Goal: Task Accomplishment & Management: Use online tool/utility

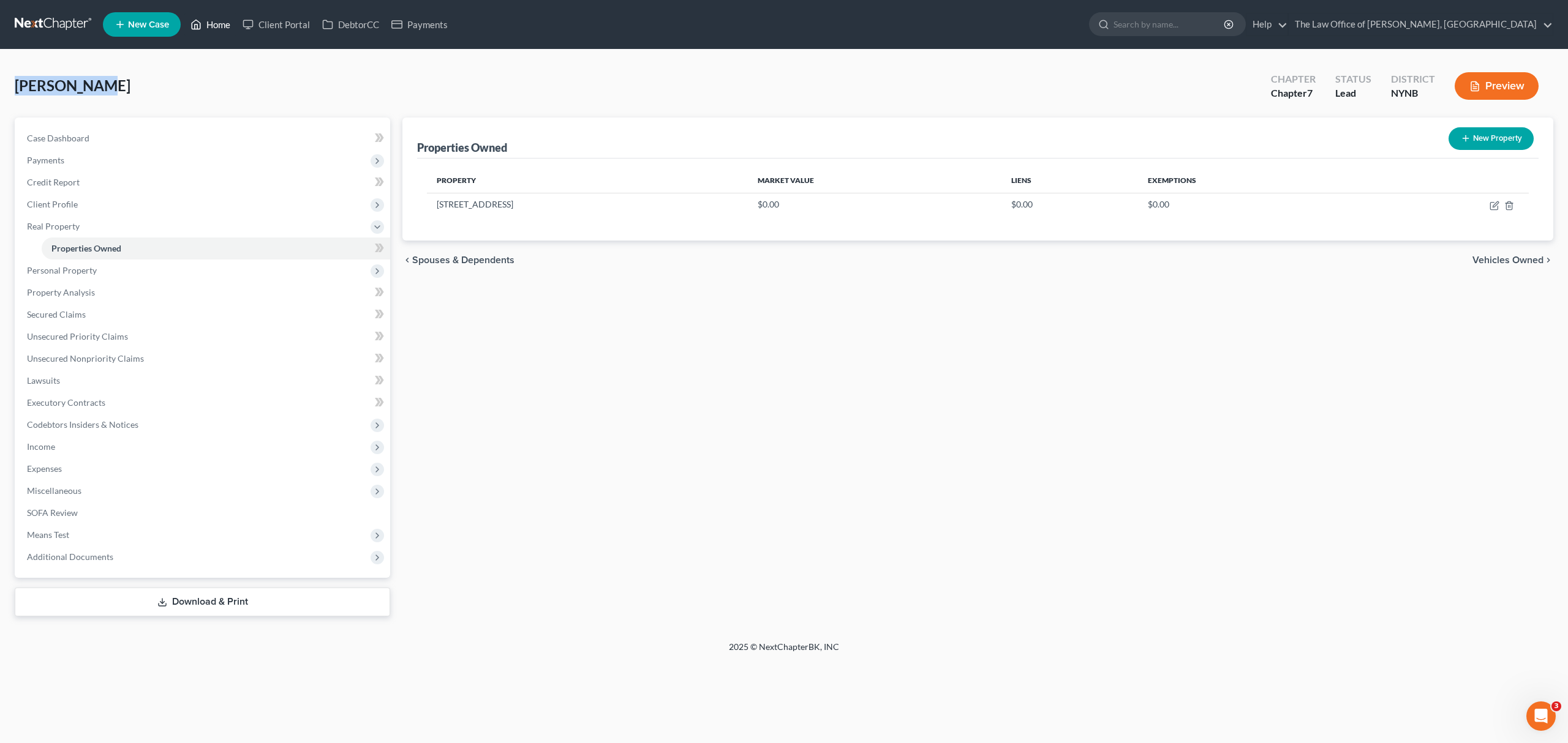
click at [219, 25] on link "Home" at bounding box center [210, 25] width 52 height 22
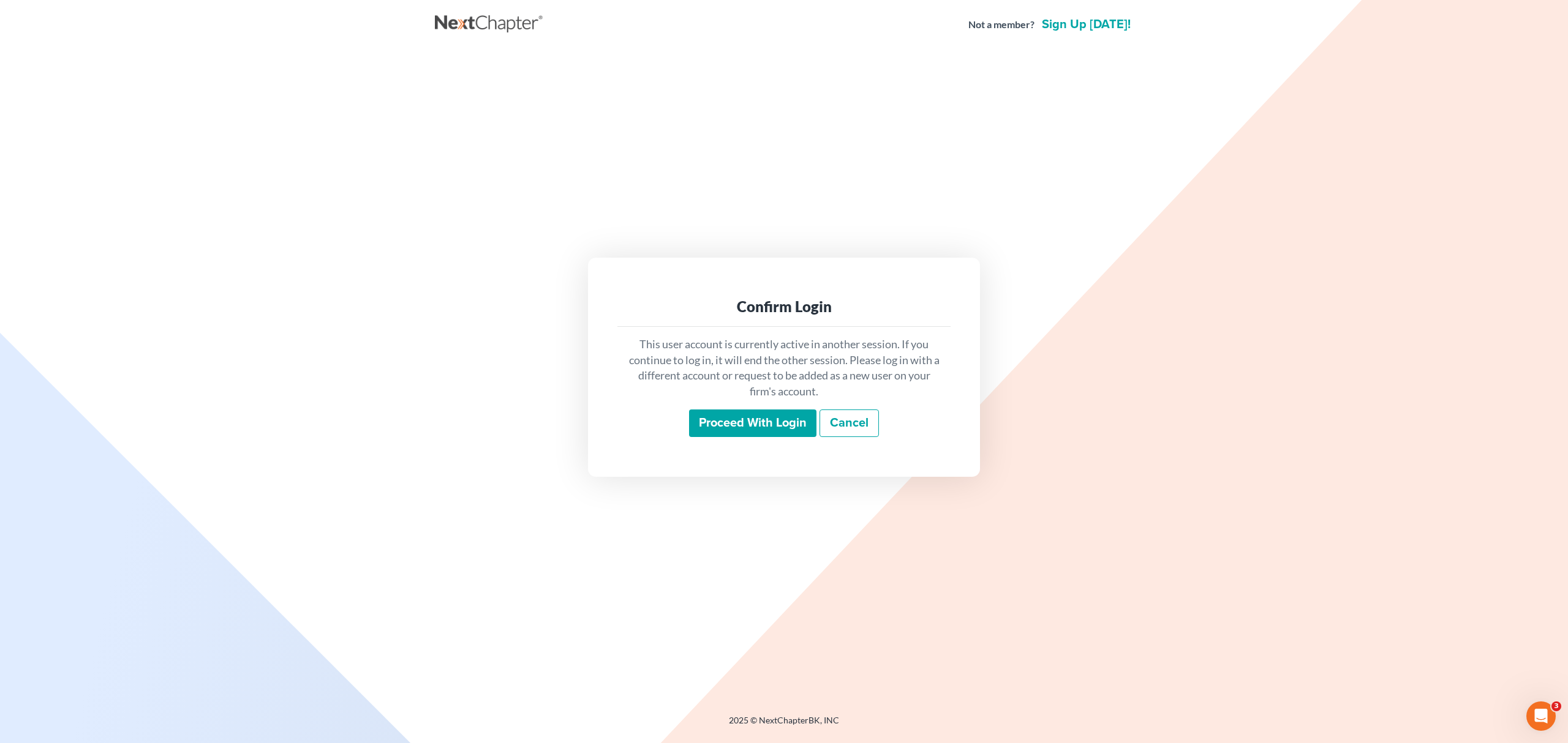
drag, startPoint x: 753, startPoint y: 415, endPoint x: 760, endPoint y: 405, distance: 12.2
click at [754, 415] on input "Proceed with login" at bounding box center [753, 423] width 127 height 28
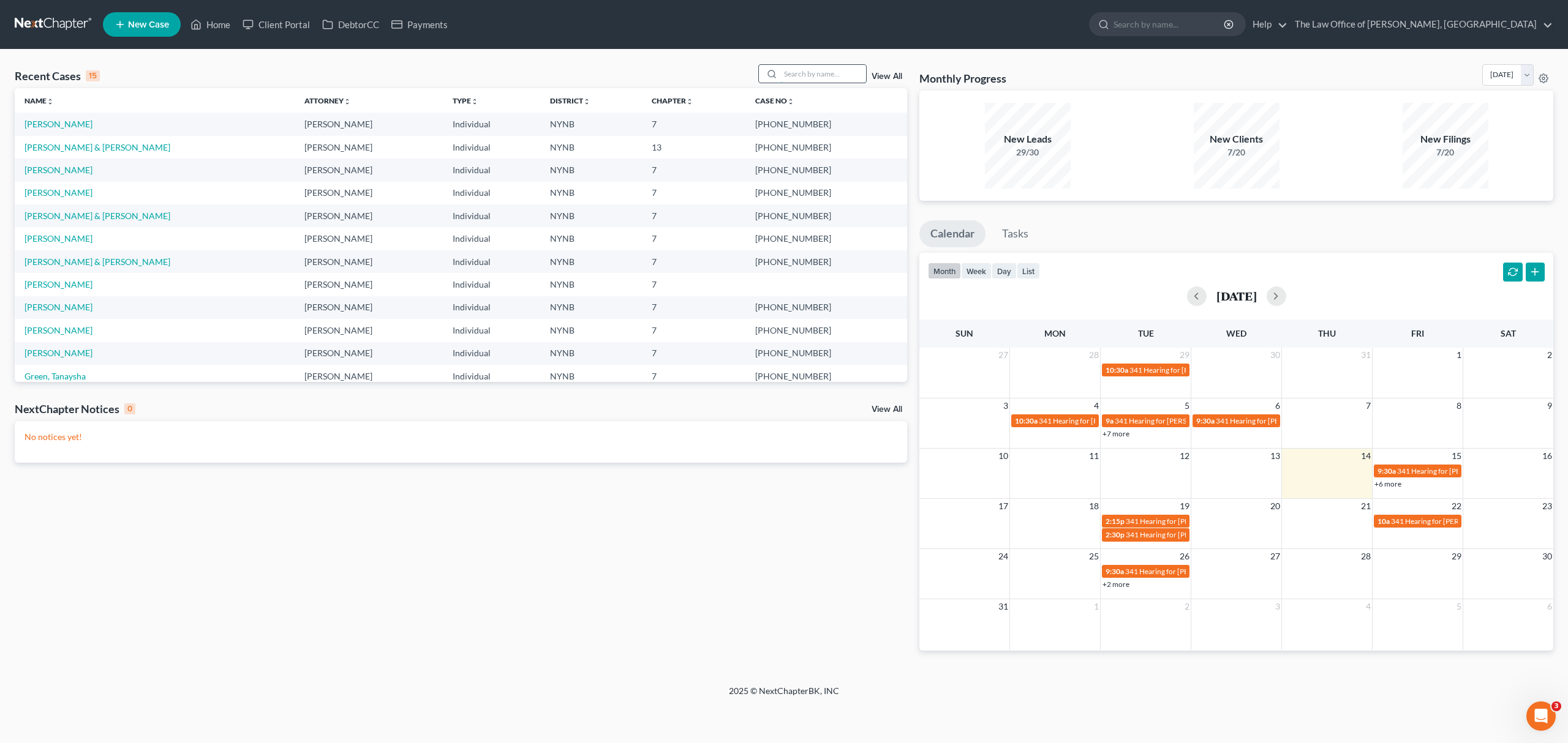
click at [815, 71] on input "search" at bounding box center [823, 74] width 86 height 18
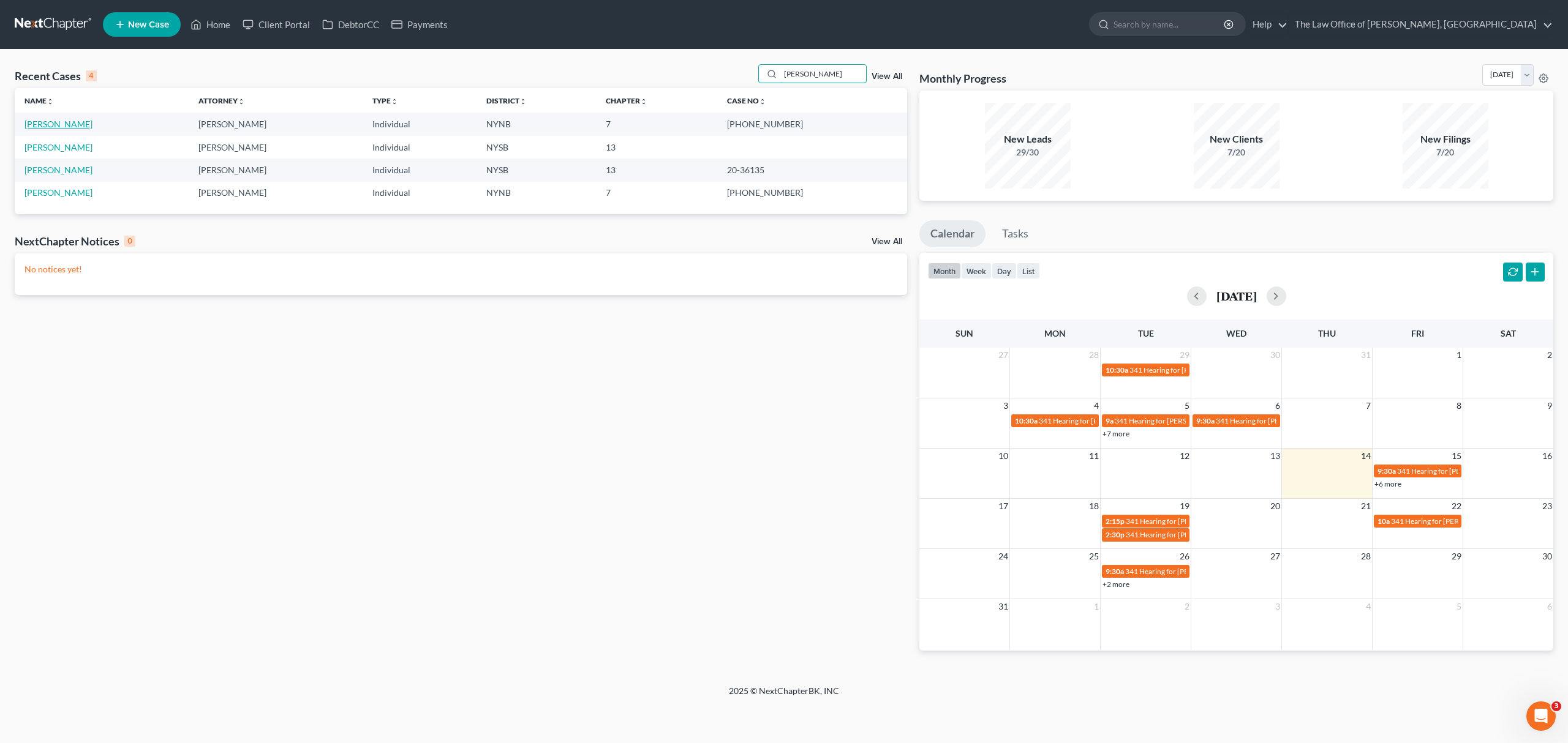
type input "cooper"
click at [46, 119] on link "Cooper, Peter" at bounding box center [58, 124] width 68 height 10
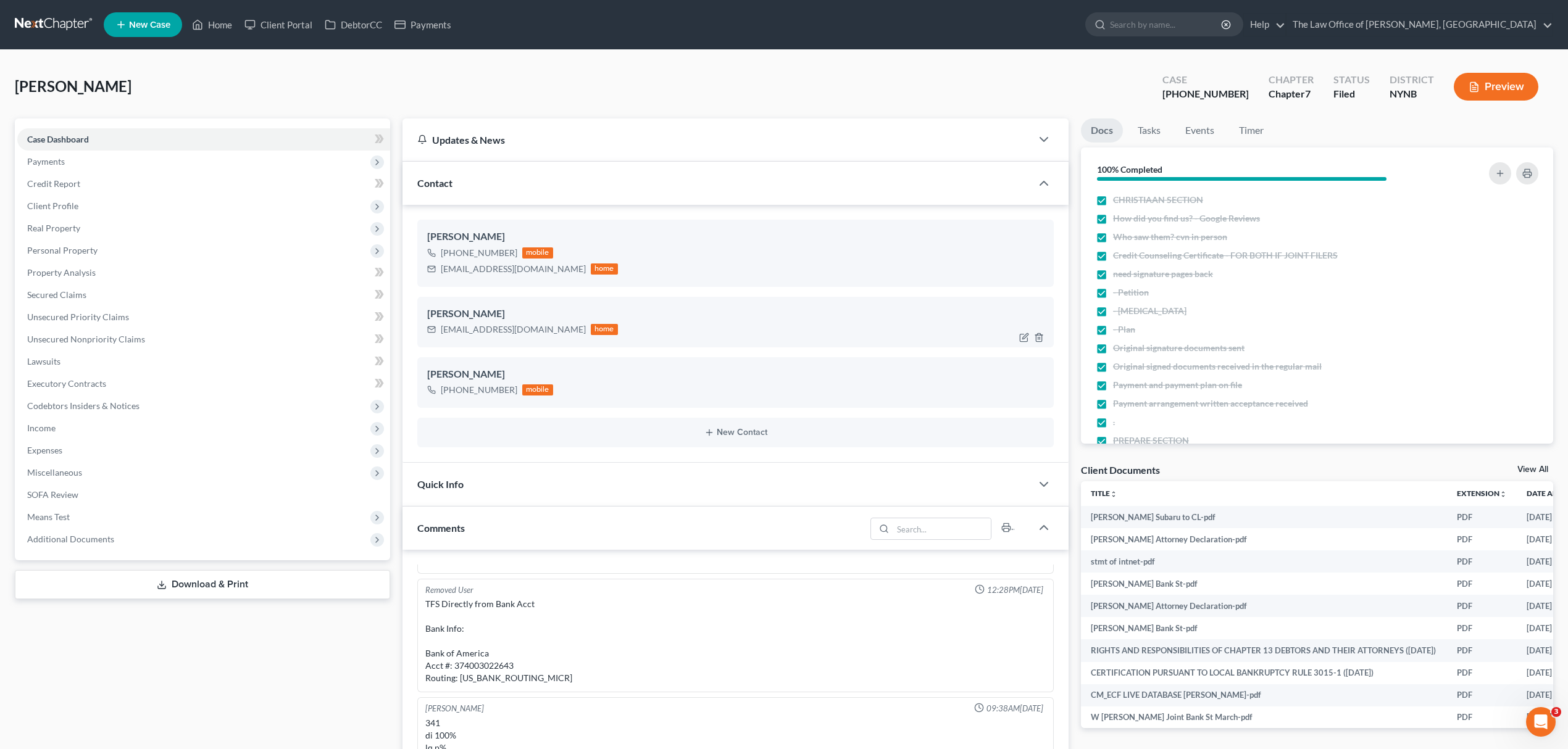
scroll to position [268, 0]
click at [479, 333] on div "pcooper2013@icloud.com" at bounding box center [513, 330] width 145 height 12
copy div "pcooper2013@icloud.com"
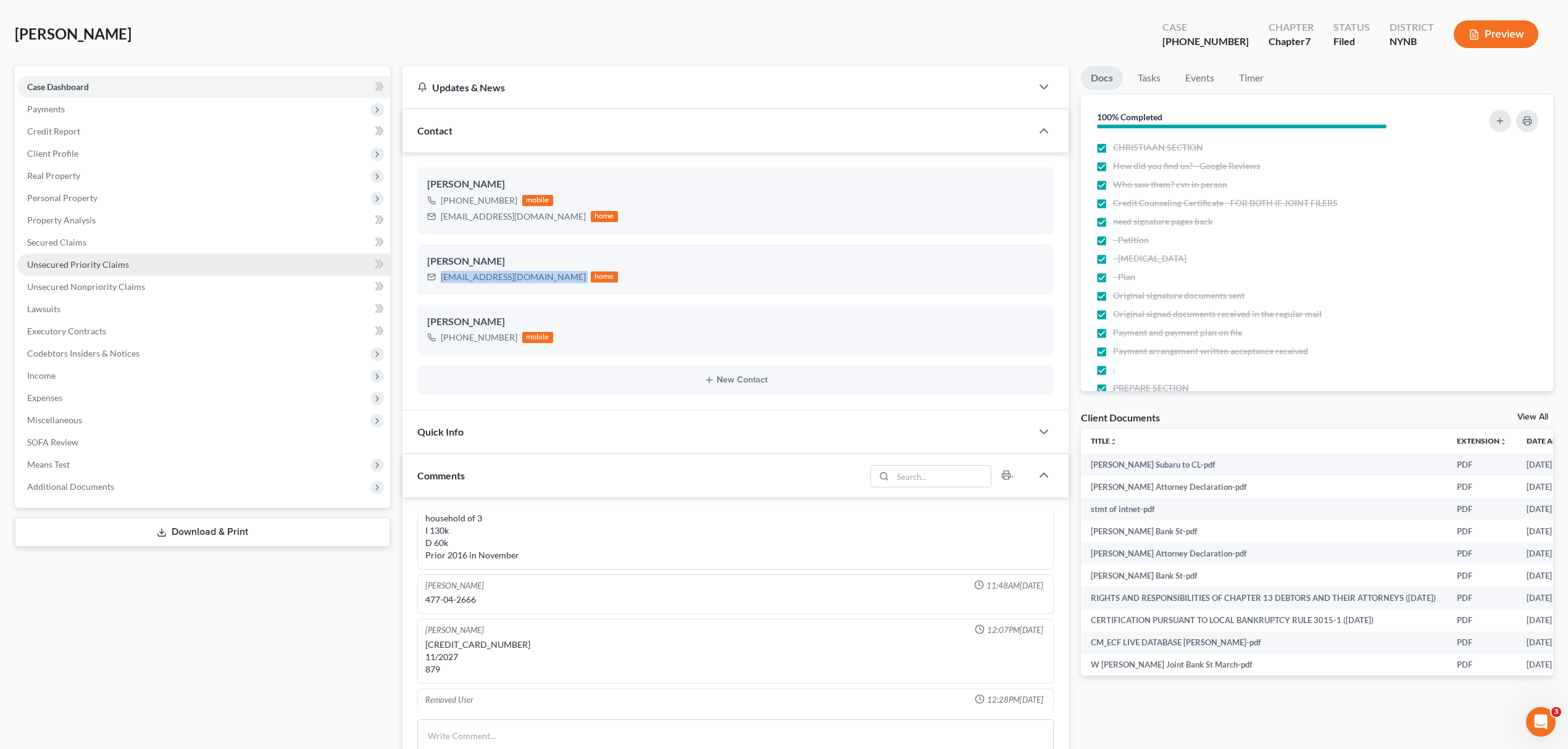
scroll to position [0, 0]
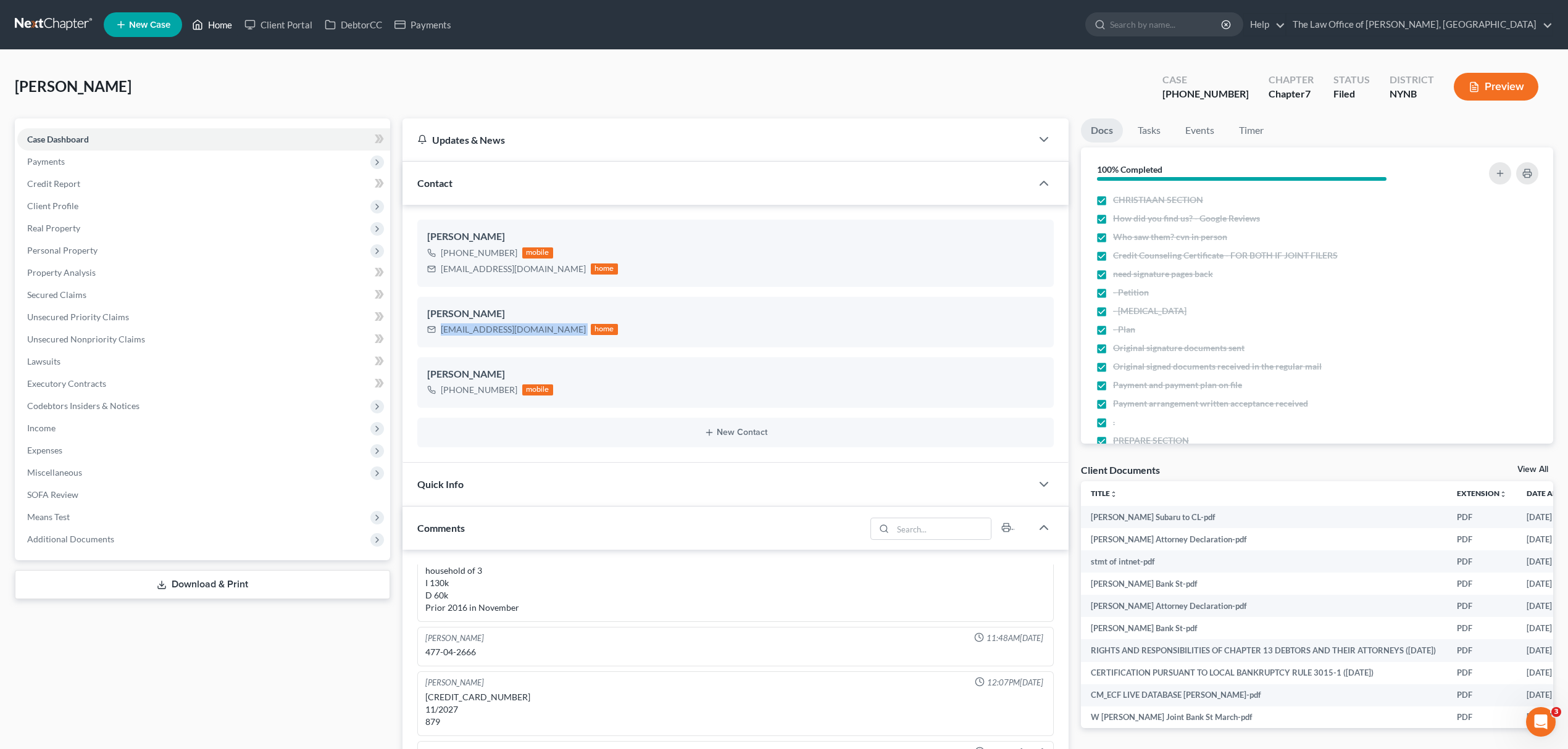
click at [203, 23] on link "Home" at bounding box center [212, 25] width 53 height 23
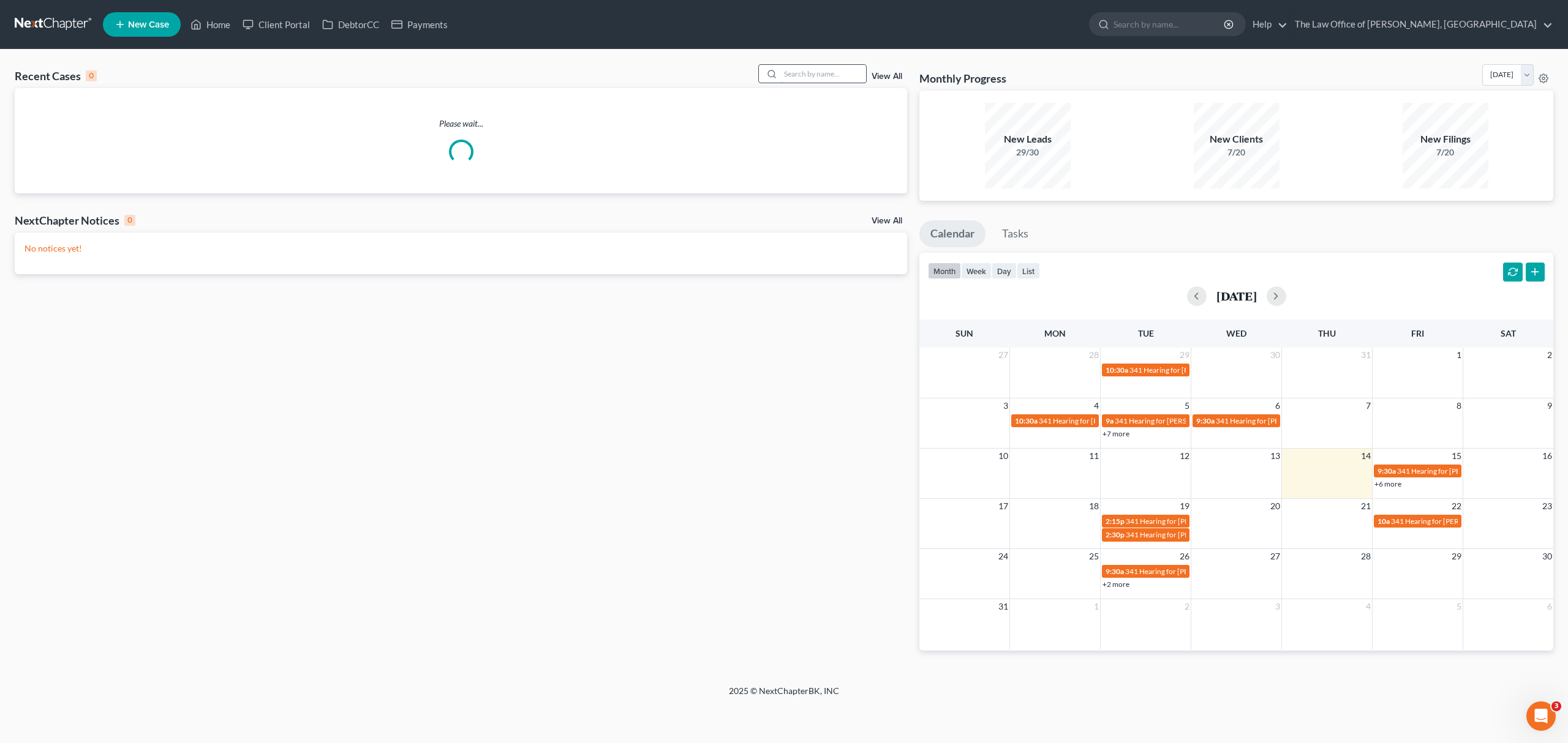
click at [783, 80] on input "search" at bounding box center [823, 74] width 86 height 18
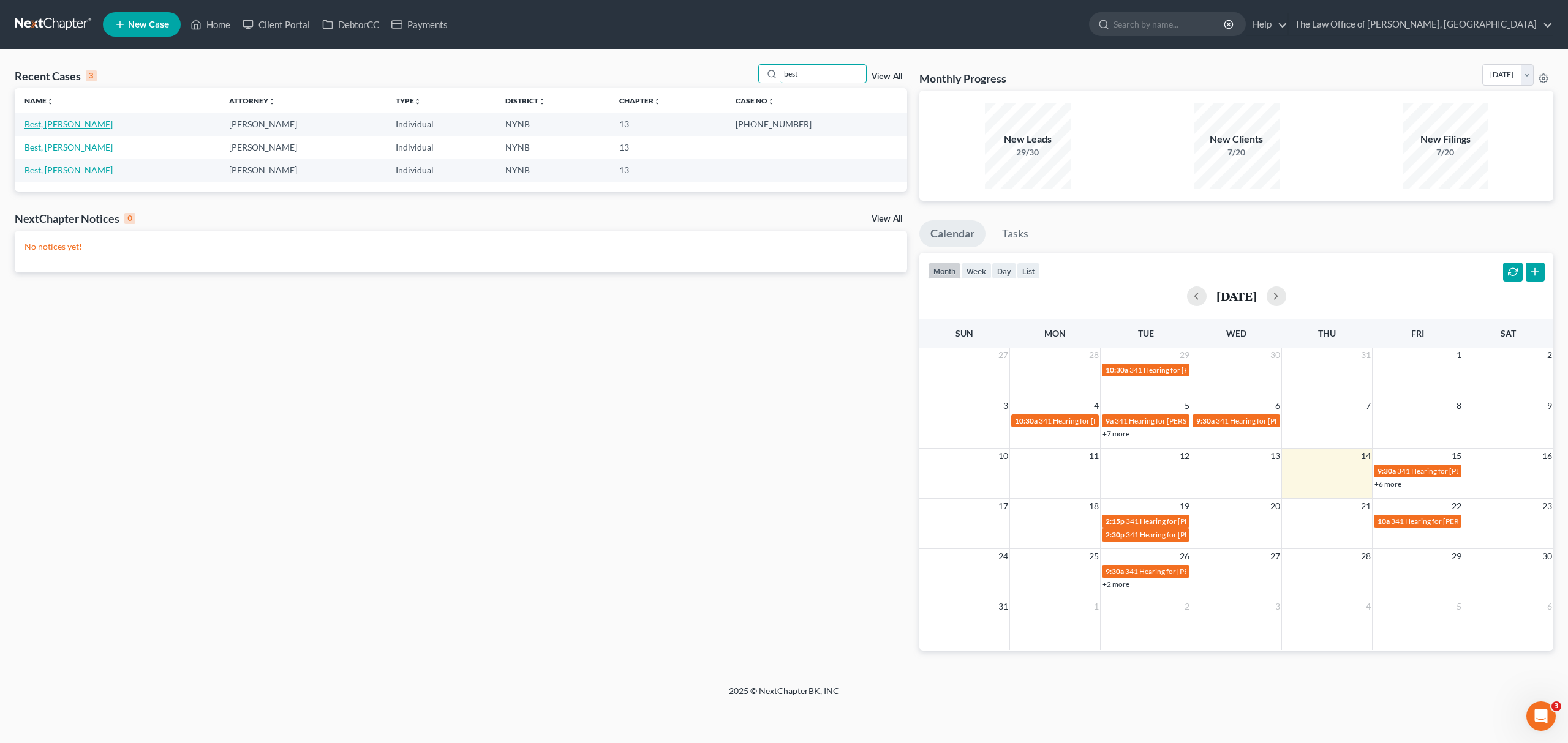
type input "best"
click at [58, 128] on link "Best, Denise" at bounding box center [69, 124] width 88 height 10
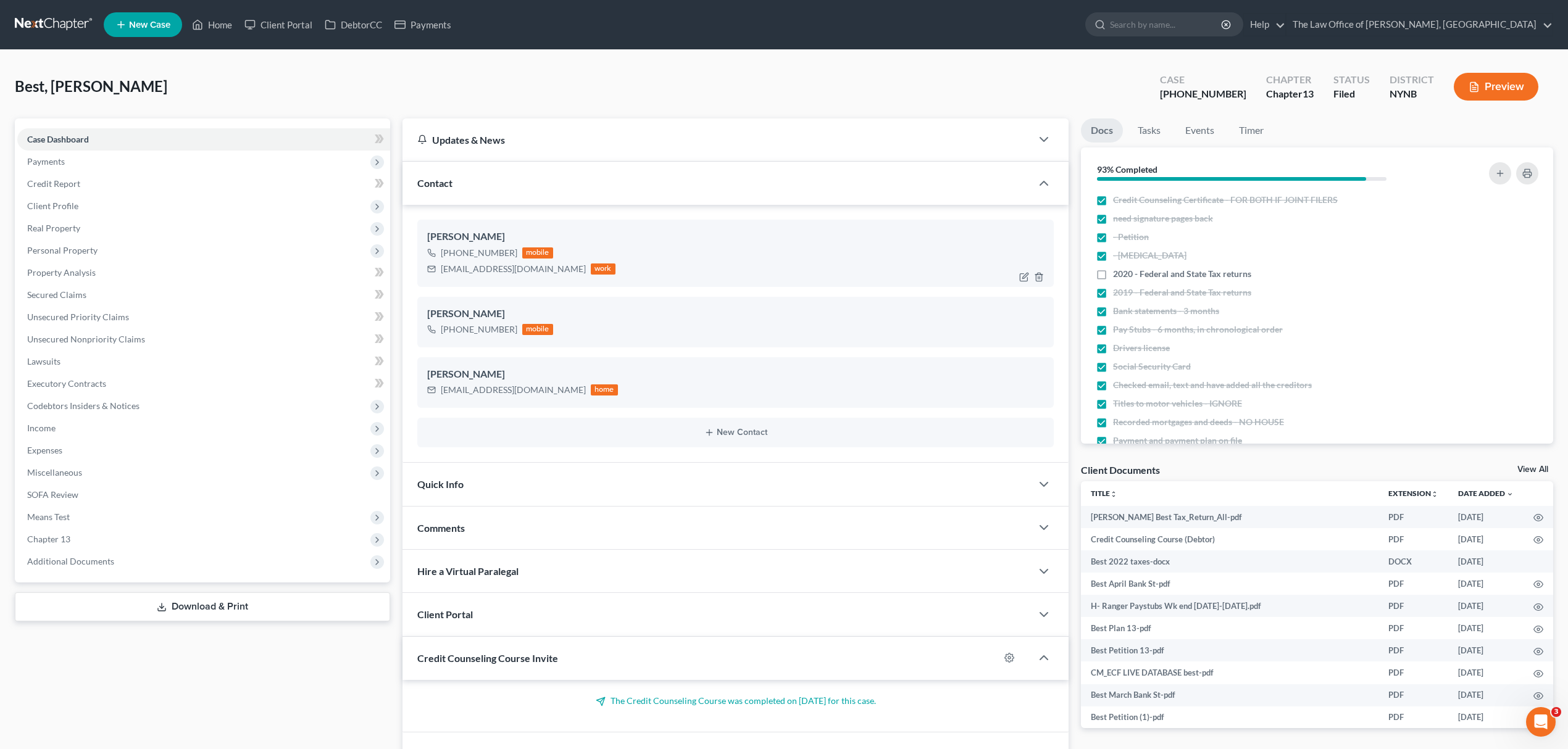
click at [477, 270] on div "denisebest66@gmail.com" at bounding box center [513, 269] width 145 height 12
copy div "denisebest66@gmail.com"
click at [209, 31] on link "Home" at bounding box center [212, 25] width 53 height 23
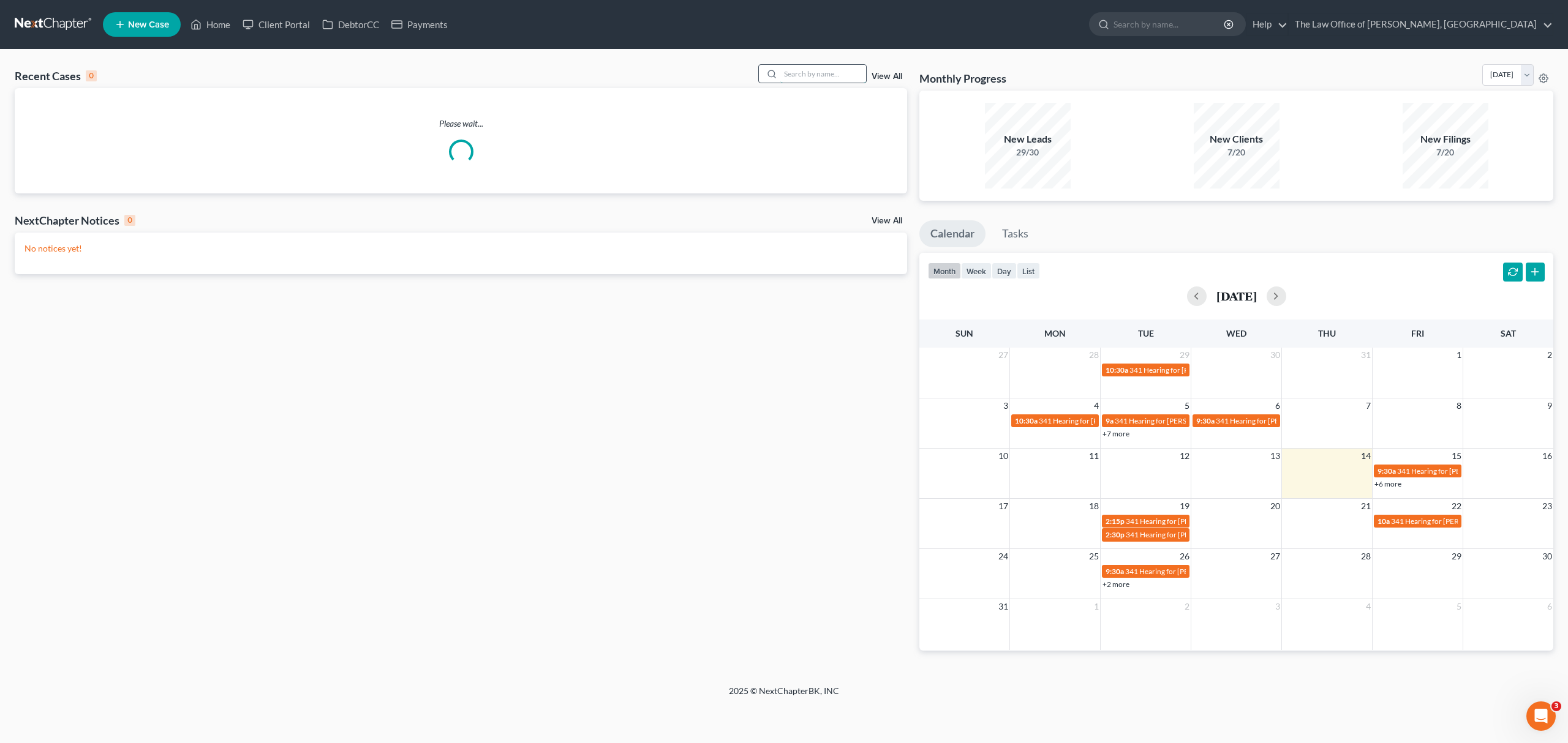
click at [841, 75] on input "search" at bounding box center [823, 74] width 86 height 18
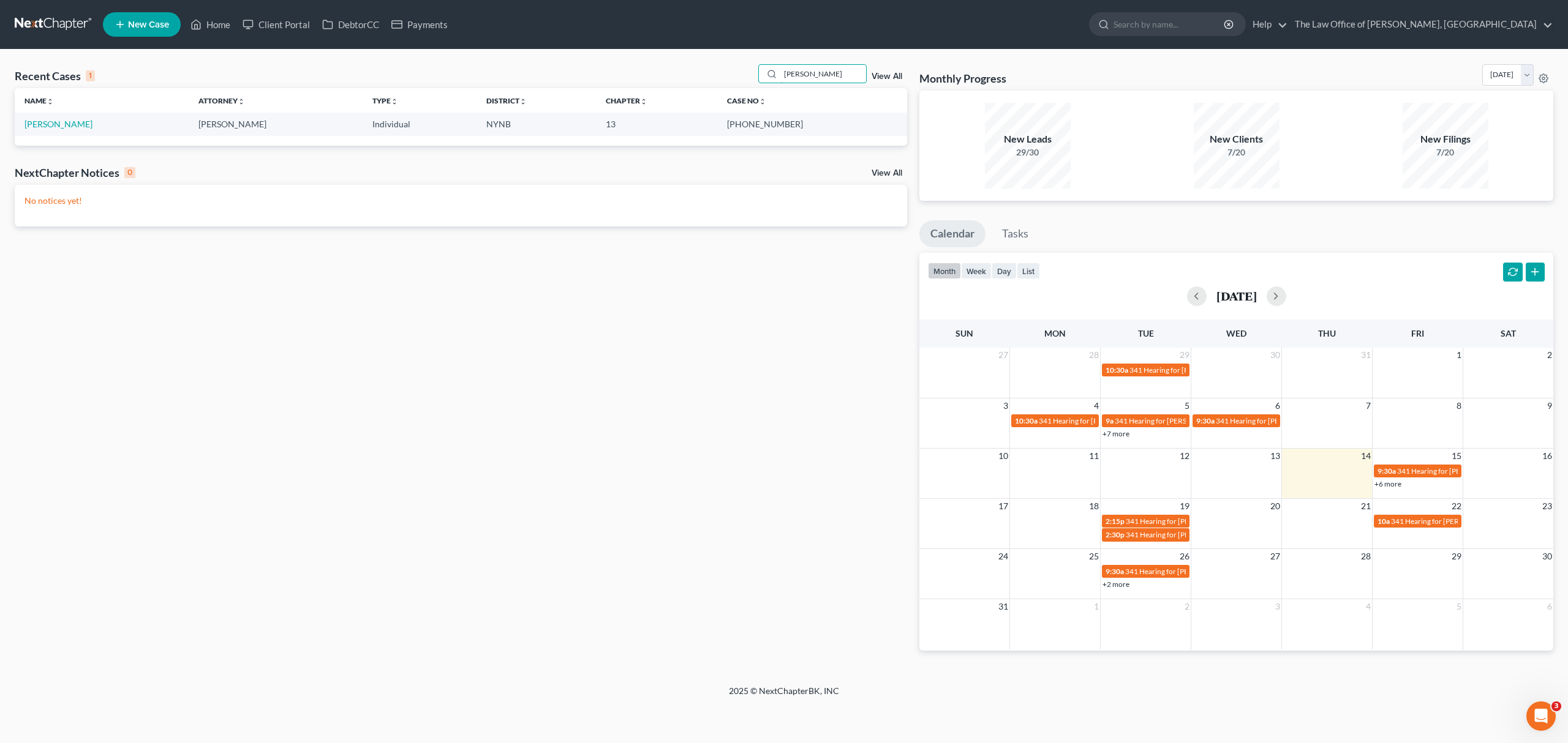
type input "mcgee"
click at [52, 120] on link "McGee, Donna" at bounding box center [58, 124] width 68 height 10
select select "6"
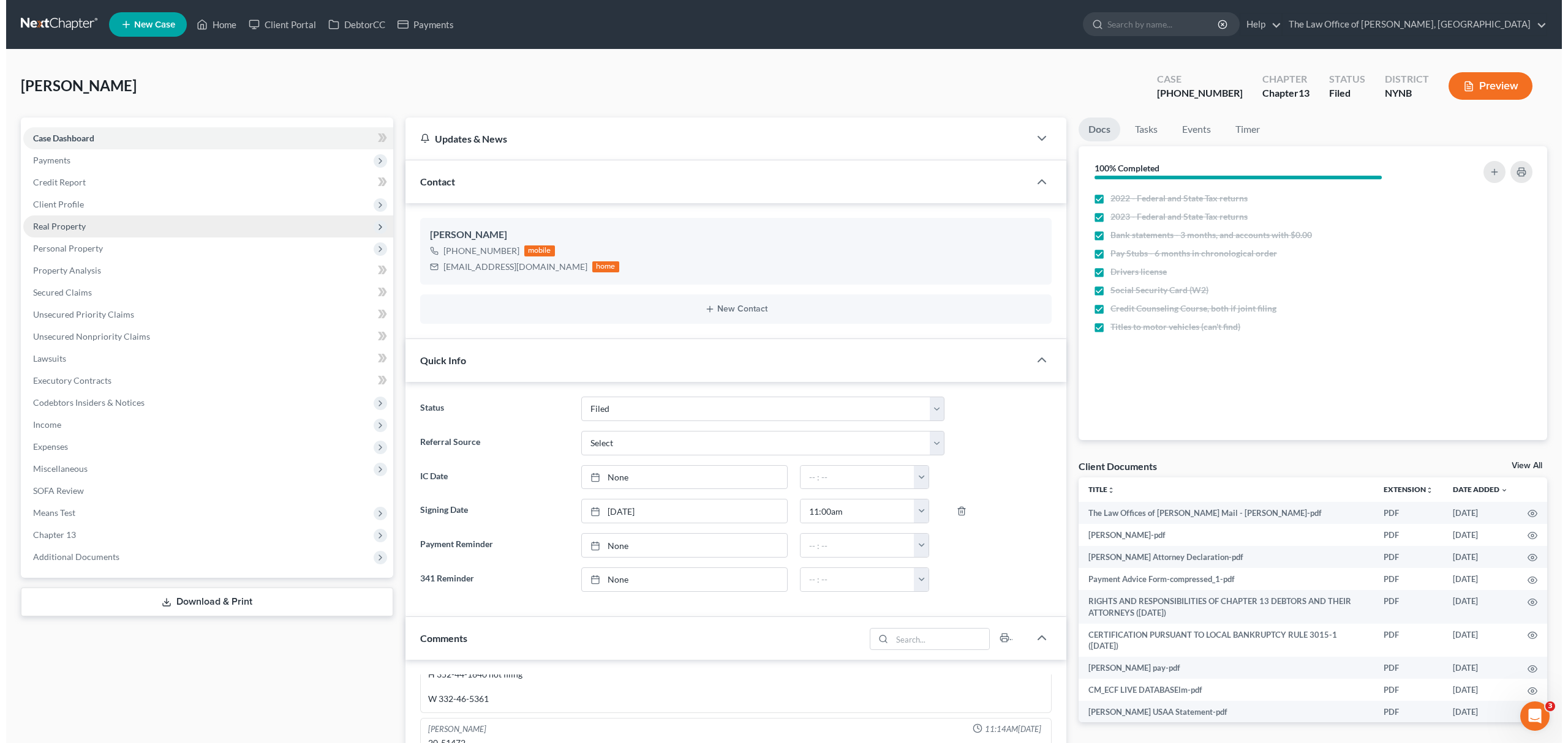
scroll to position [751, 0]
click at [126, 216] on span "Real Property" at bounding box center [202, 227] width 370 height 22
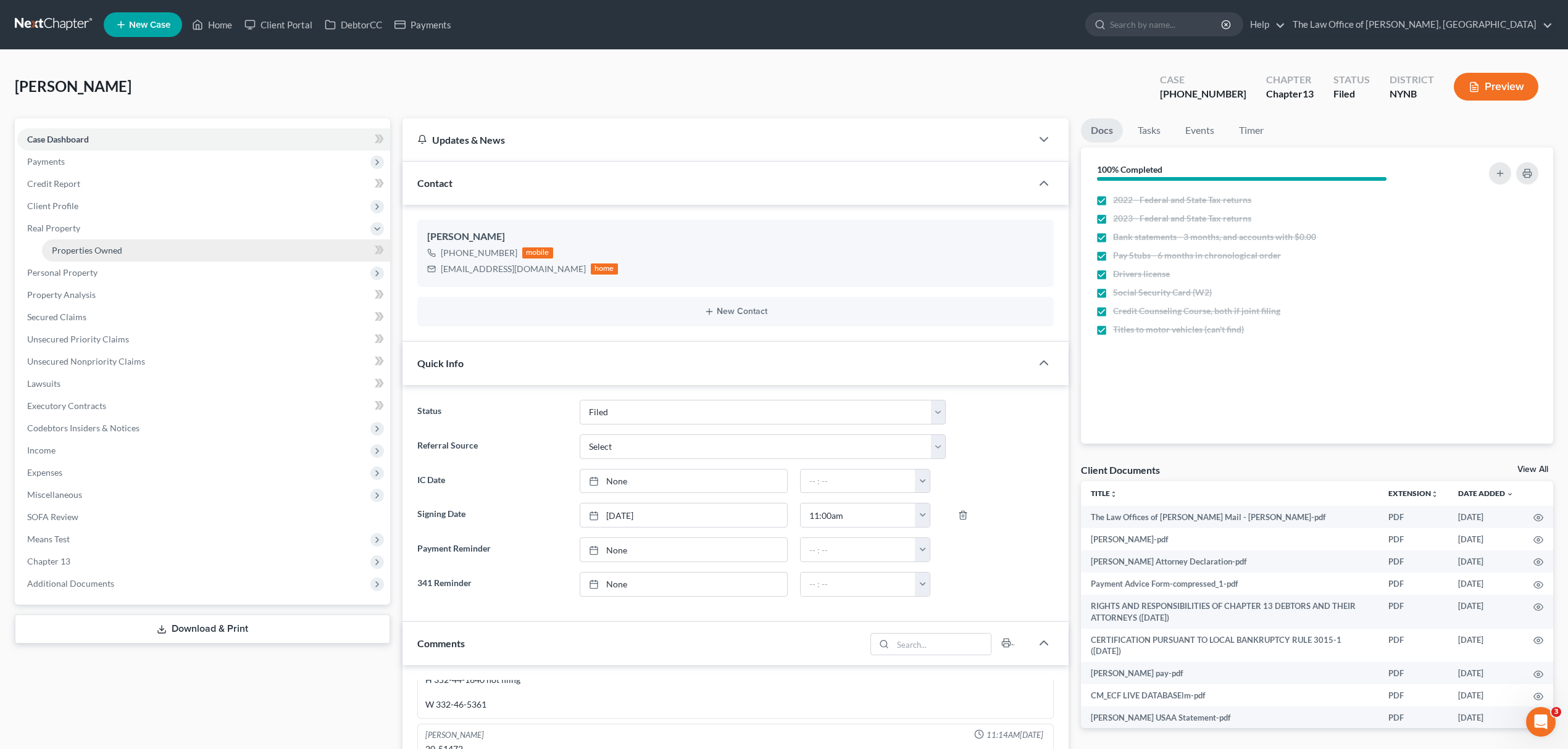
click at [134, 250] on link "Properties Owned" at bounding box center [216, 251] width 348 height 23
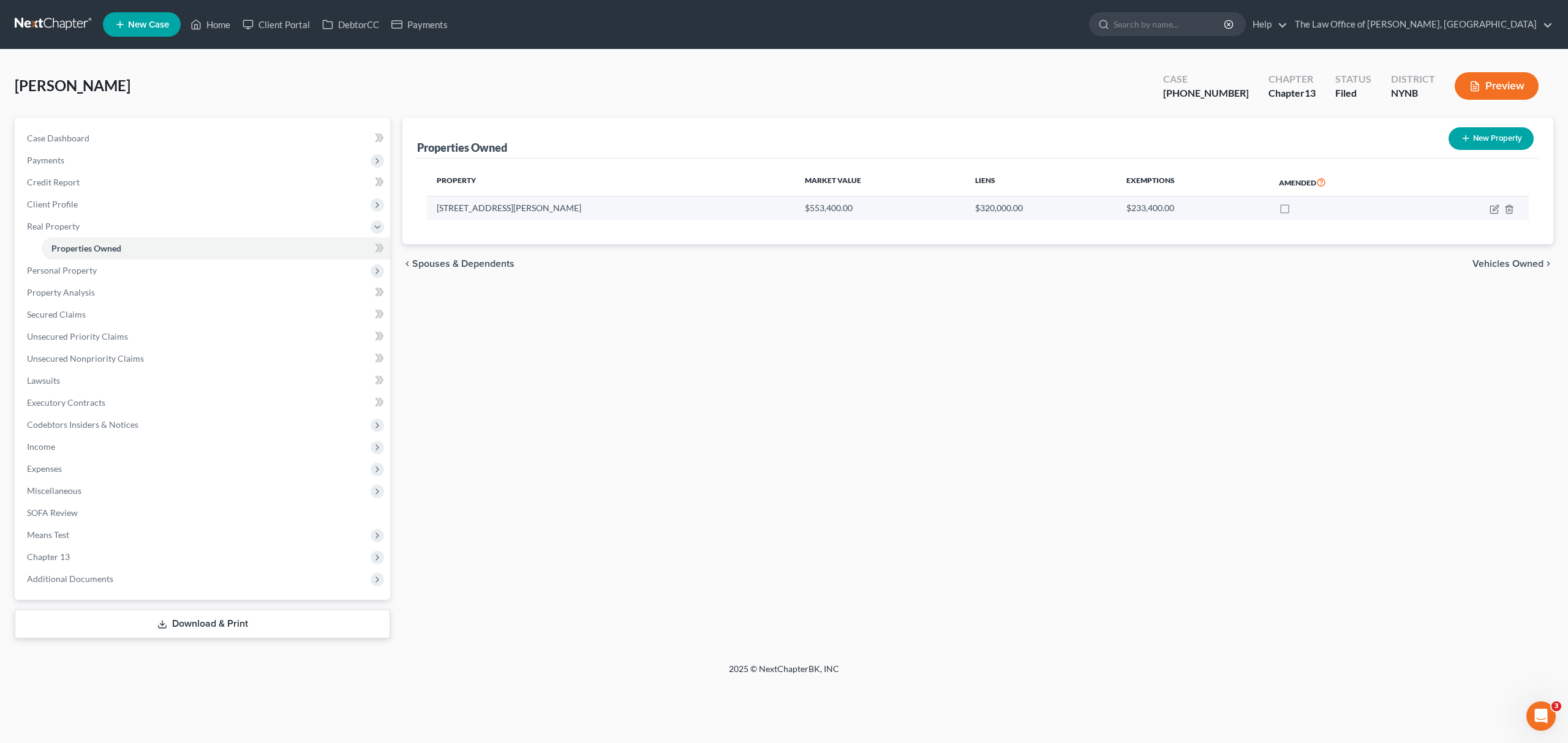
click at [454, 202] on td "5 Dennis Drive" at bounding box center [611, 208] width 368 height 23
click at [1494, 199] on td at bounding box center [1474, 208] width 110 height 23
click at [1494, 208] on icon "button" at bounding box center [1494, 209] width 9 height 9
select select "35"
select select "2"
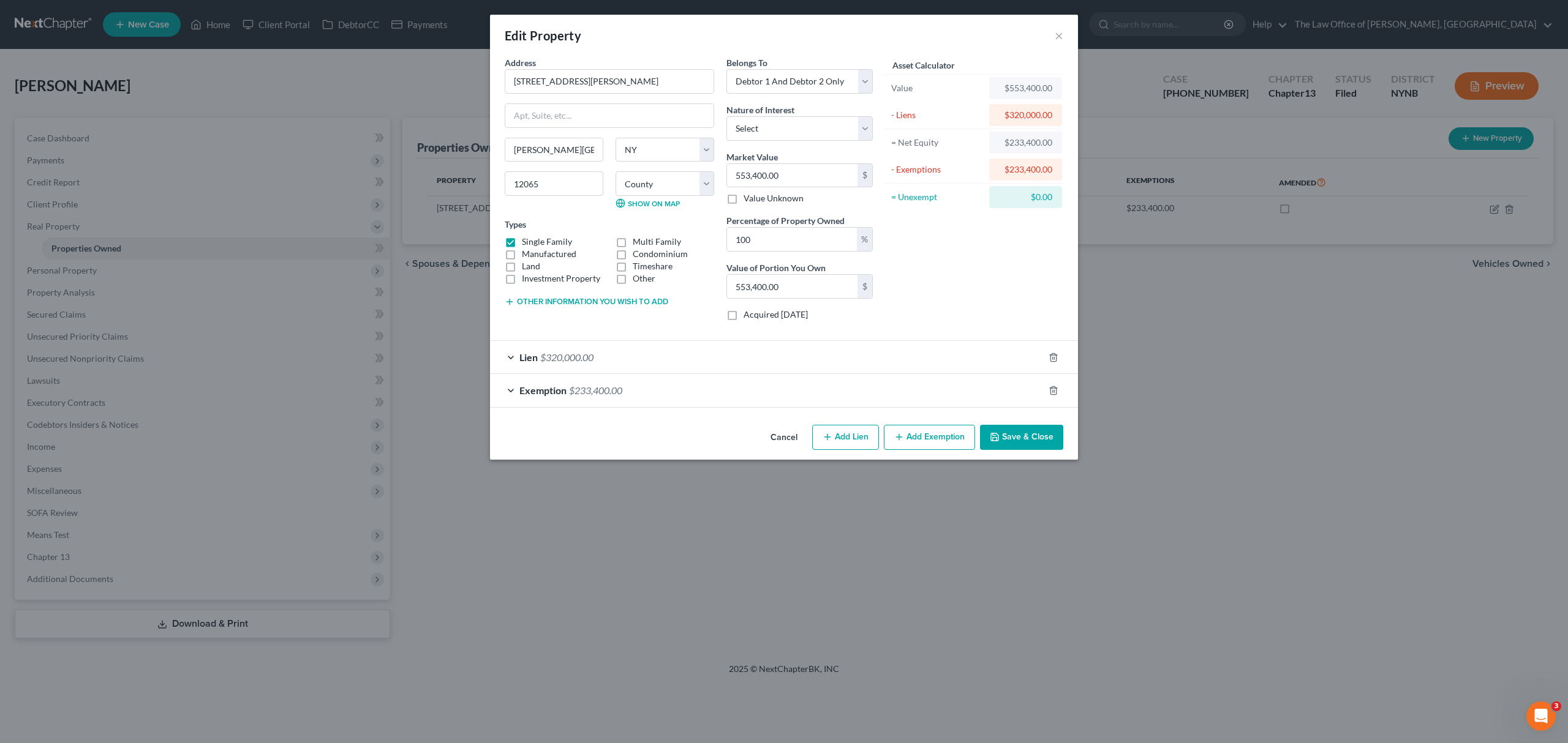
click at [668, 349] on div "Lien $320,000.00" at bounding box center [766, 357] width 553 height 33
